Goal: Task Accomplishment & Management: Use online tool/utility

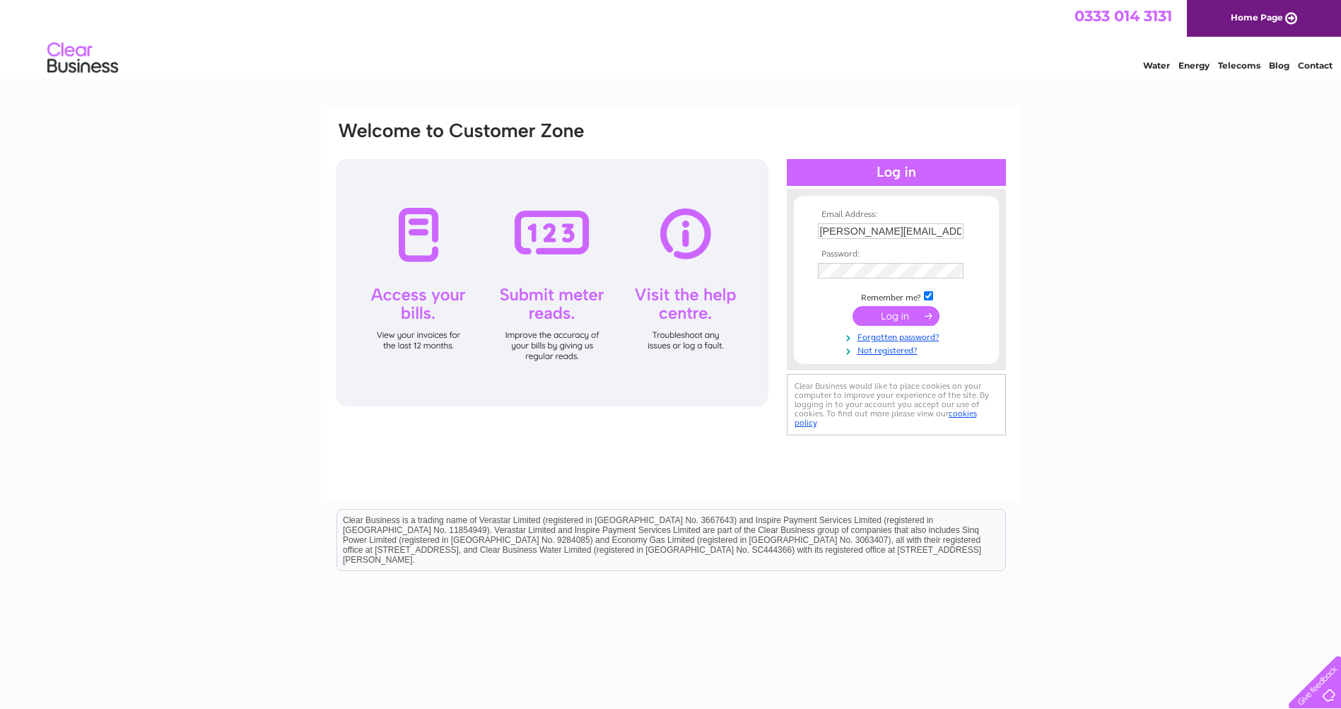
click at [896, 316] on input "submit" at bounding box center [895, 316] width 87 height 20
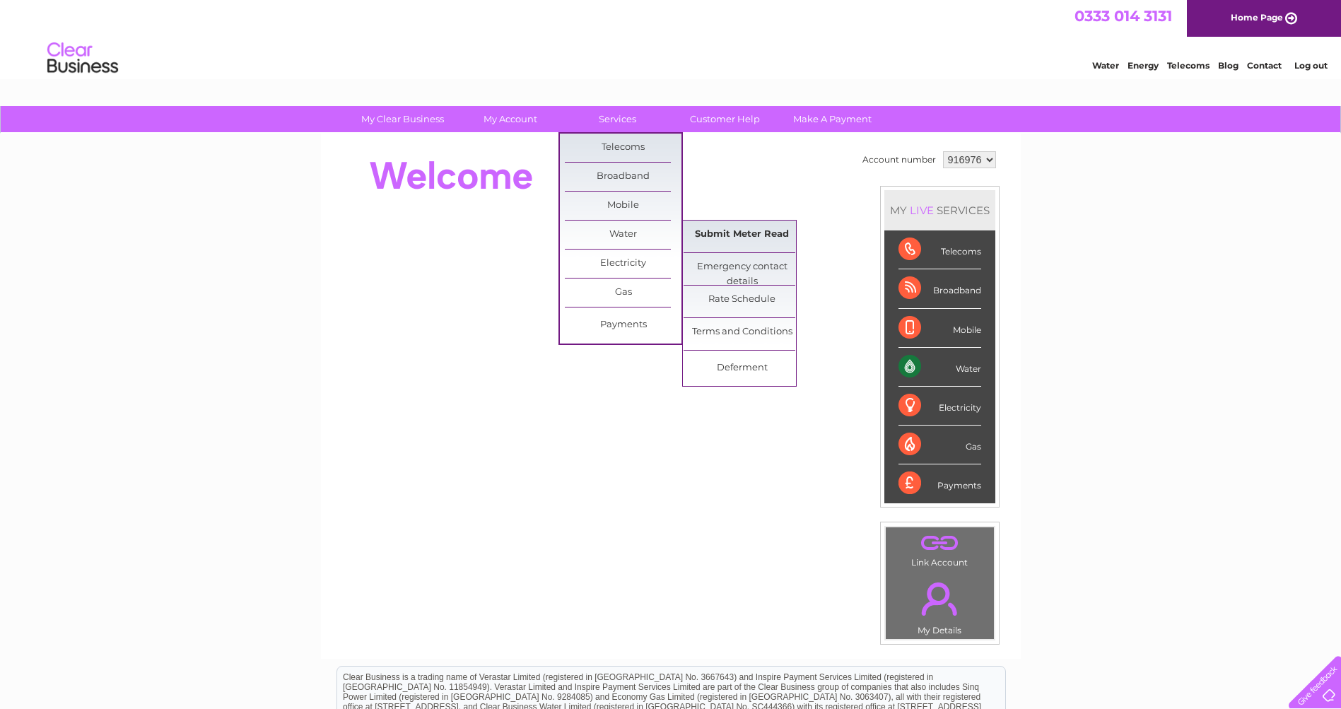
click at [710, 230] on link "Submit Meter Read" at bounding box center [742, 235] width 117 height 28
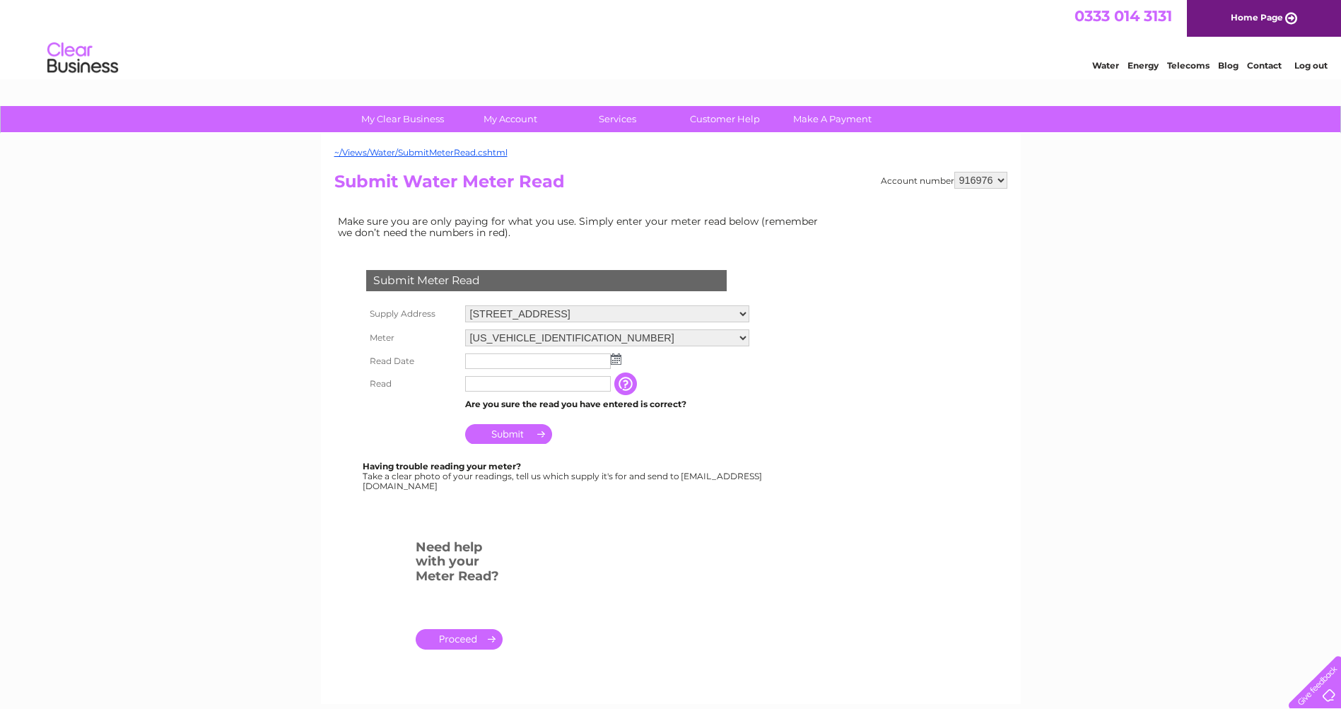
click at [613, 359] on img at bounding box center [616, 358] width 11 height 11
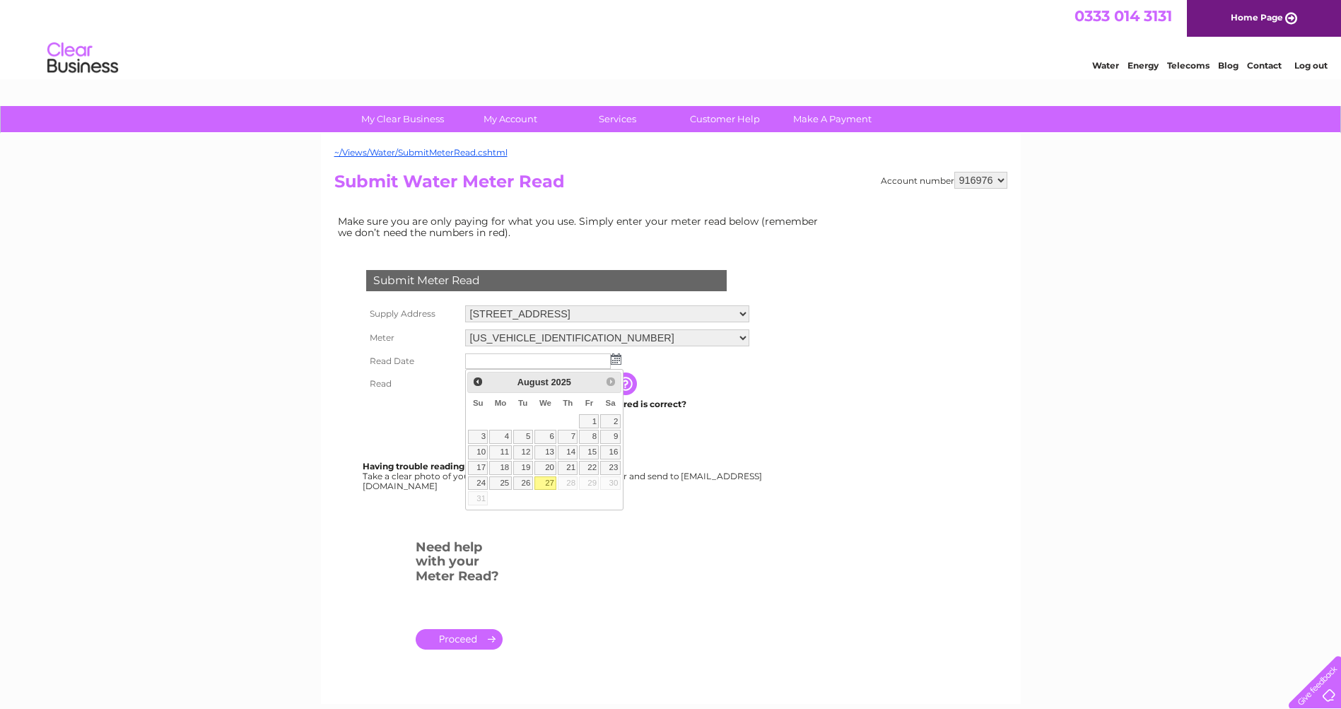
click at [551, 479] on link "27" at bounding box center [545, 483] width 23 height 14
type input "[DATE]"
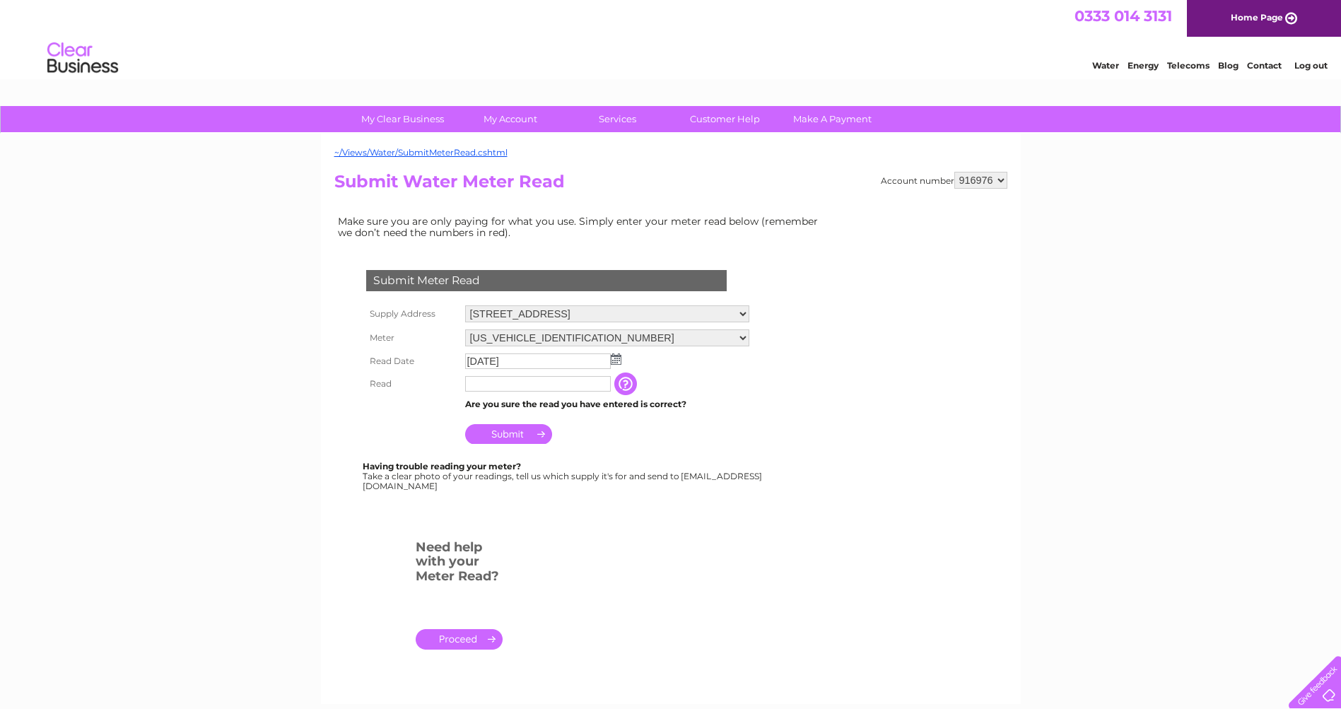
click at [549, 382] on input "text" at bounding box center [538, 384] width 146 height 16
click at [507, 381] on input "00" at bounding box center [538, 384] width 147 height 17
type input "00029"
click at [494, 435] on input "Submit" at bounding box center [508, 436] width 87 height 20
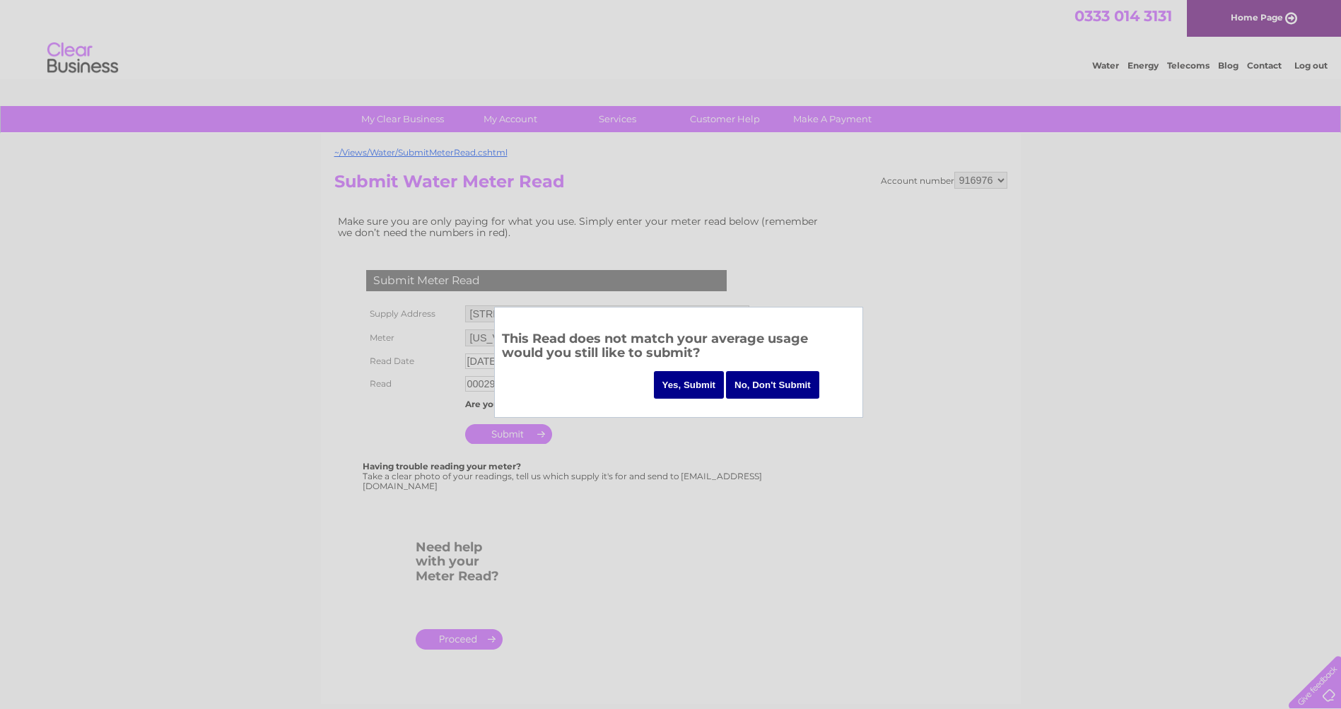
click at [684, 386] on input "Yes, Submit" at bounding box center [689, 385] width 71 height 28
